Goal: Navigation & Orientation: Find specific page/section

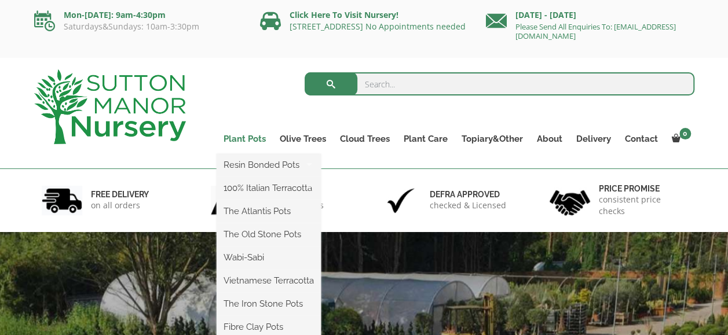
click at [251, 139] on link "Plant Pots" at bounding box center [245, 139] width 56 height 16
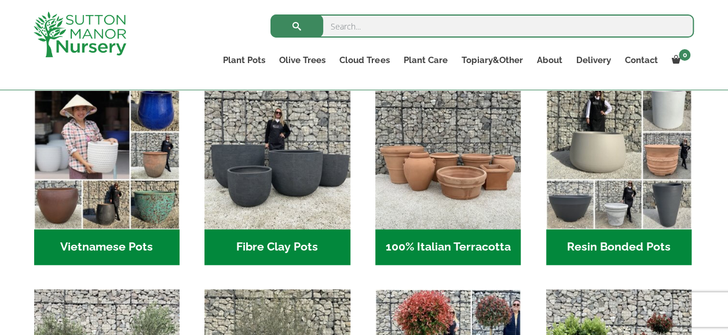
scroll to position [347, 0]
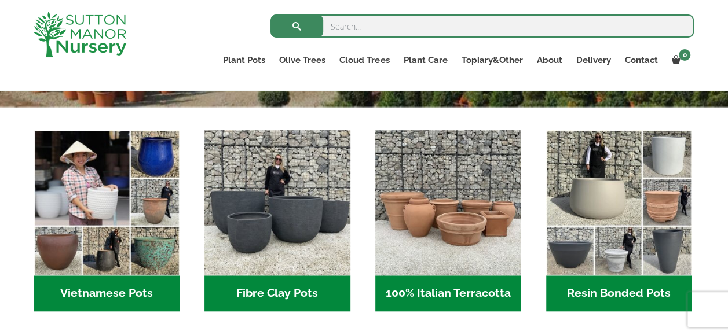
click at [595, 298] on h2 "Resin Bonded Pots (212)" at bounding box center [618, 294] width 145 height 36
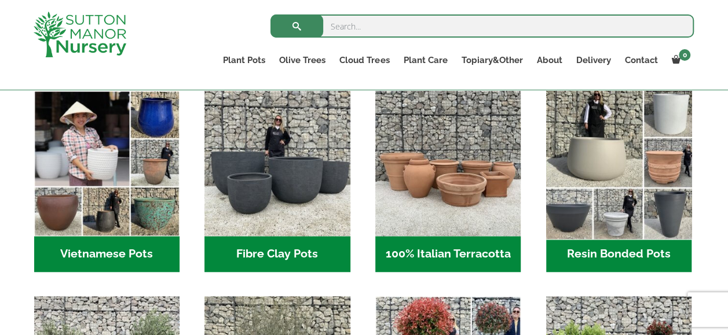
scroll to position [397, 0]
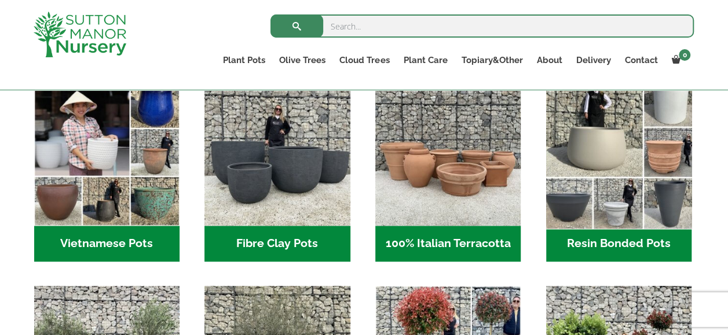
click at [574, 180] on img "Visit product category Resin Bonded Pots" at bounding box center [618, 153] width 153 height 153
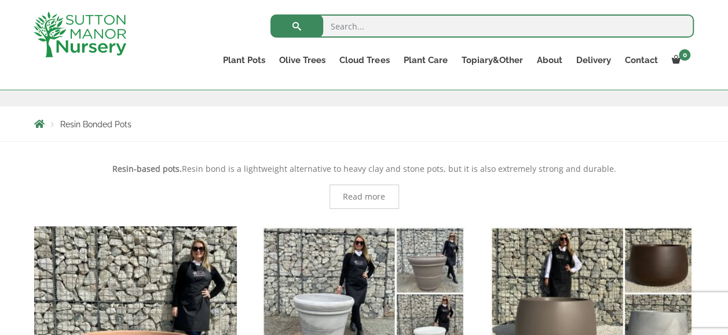
scroll to position [174, 0]
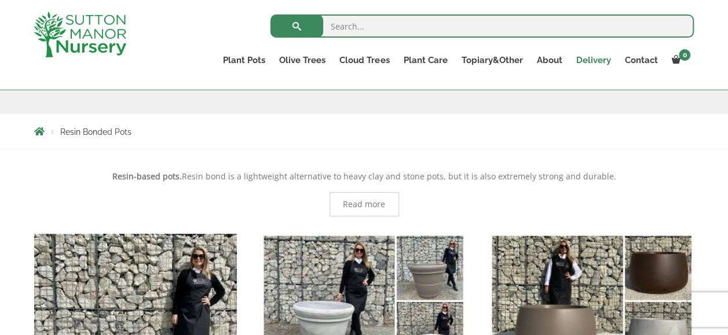
click at [587, 60] on link "Delivery" at bounding box center [593, 60] width 49 height 16
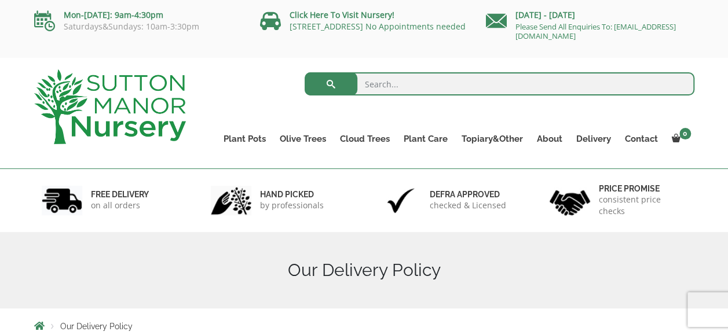
click at [118, 108] on img at bounding box center [110, 106] width 152 height 75
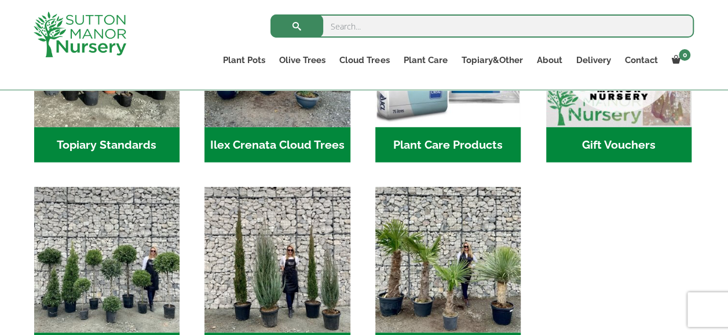
scroll to position [1216, 0]
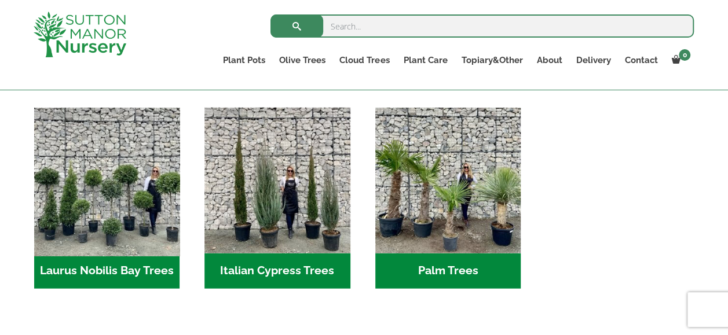
click at [107, 206] on img "Visit product category Laurus Nobilis Bay Trees" at bounding box center [106, 180] width 153 height 153
